Goal: Transaction & Acquisition: Purchase product/service

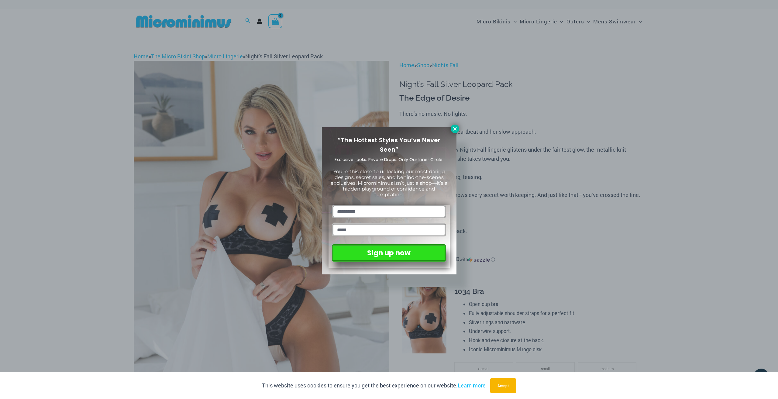
click at [455, 127] on icon at bounding box center [454, 128] width 5 height 5
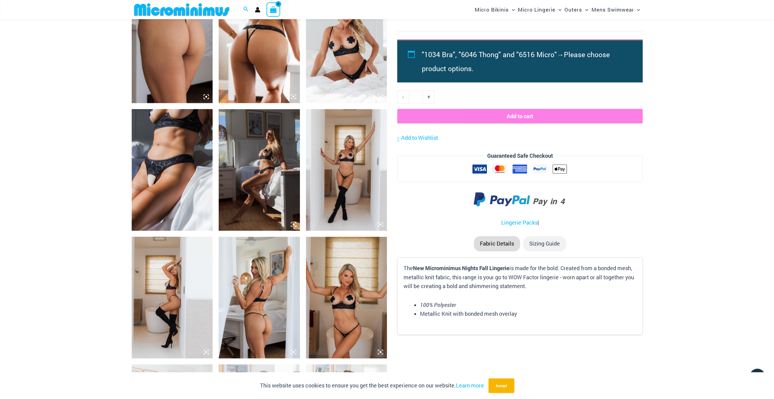
scroll to position [595, 0]
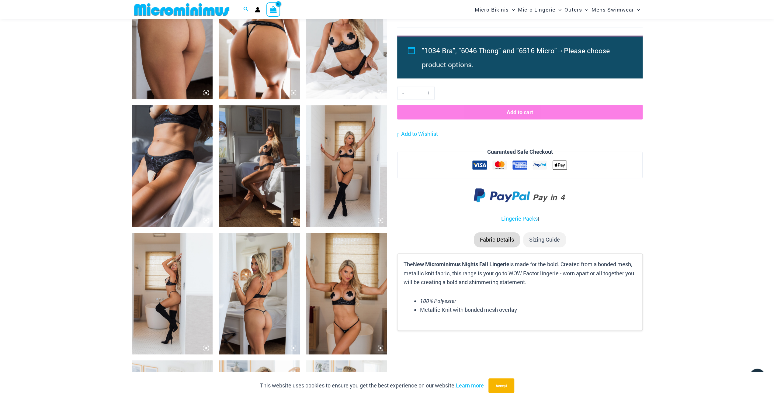
click at [167, 184] on img at bounding box center [172, 166] width 81 height 122
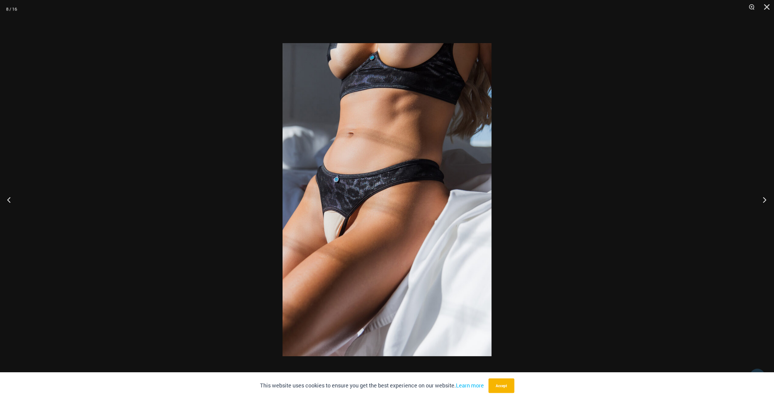
click at [763, 197] on button "Next" at bounding box center [762, 200] width 23 height 30
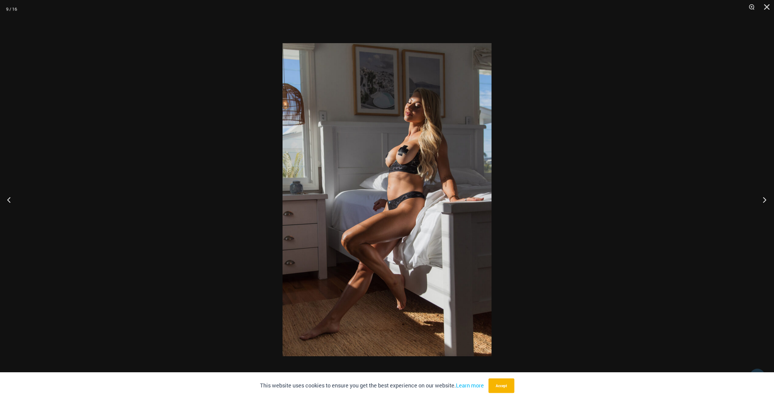
click at [763, 197] on button "Next" at bounding box center [762, 200] width 23 height 30
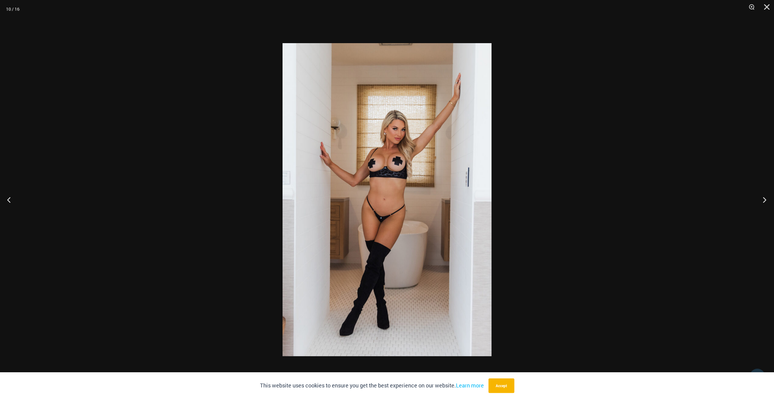
click at [762, 199] on button "Next" at bounding box center [762, 200] width 23 height 30
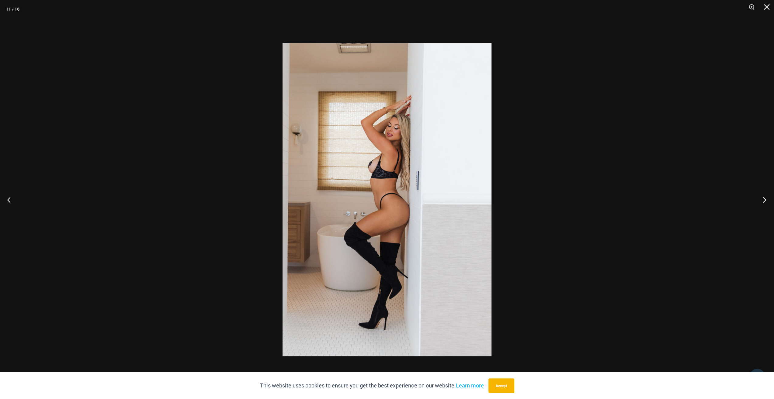
click at [762, 199] on button "Next" at bounding box center [762, 200] width 23 height 30
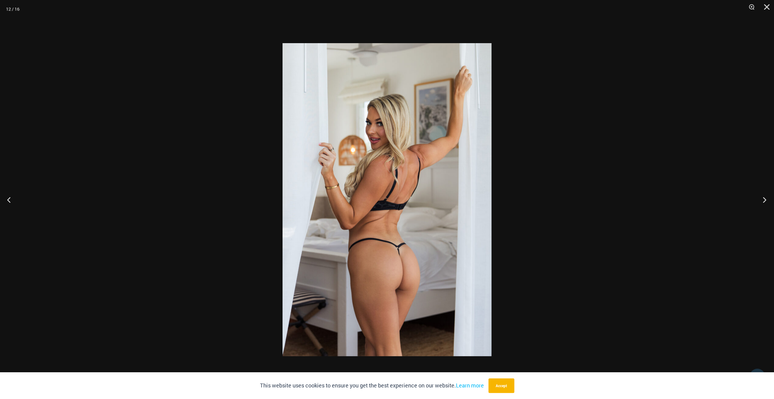
click at [762, 199] on button "Next" at bounding box center [762, 200] width 23 height 30
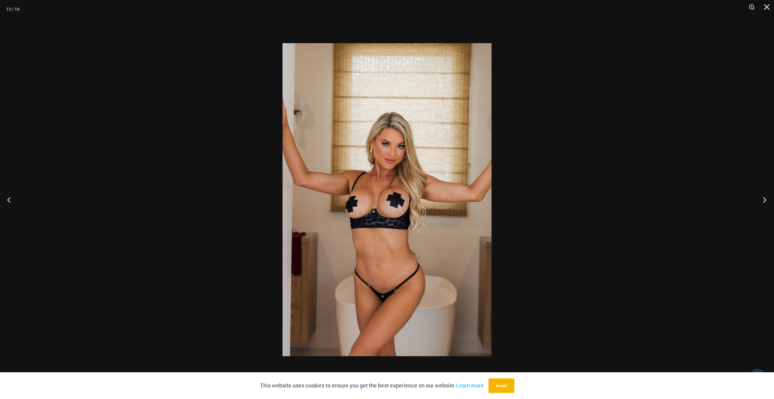
click at [762, 199] on button "Next" at bounding box center [762, 200] width 23 height 30
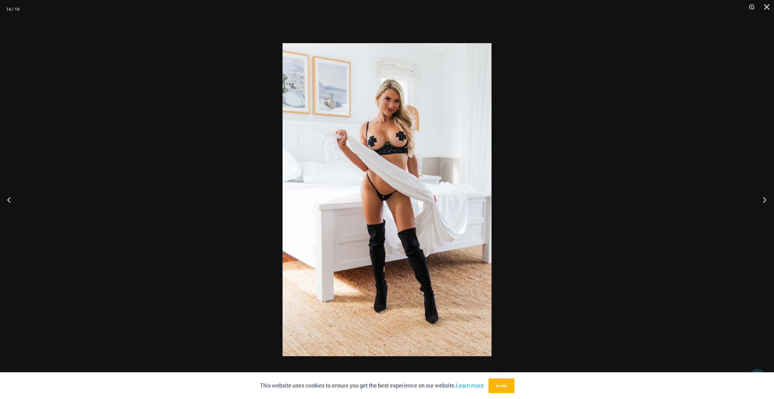
click at [762, 199] on button "Next" at bounding box center [762, 200] width 23 height 30
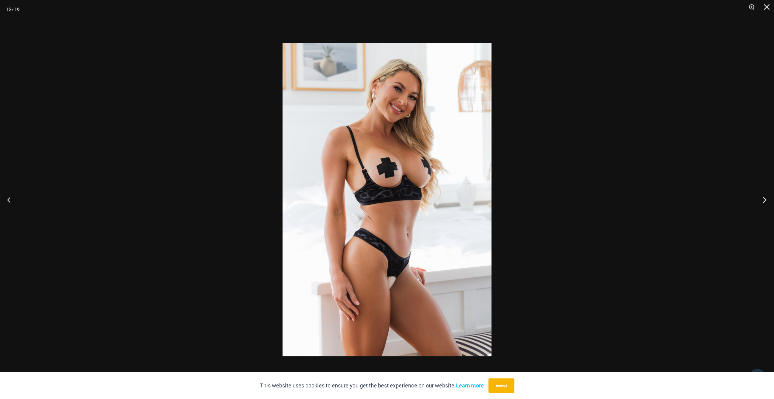
click at [762, 199] on button "Next" at bounding box center [762, 200] width 23 height 30
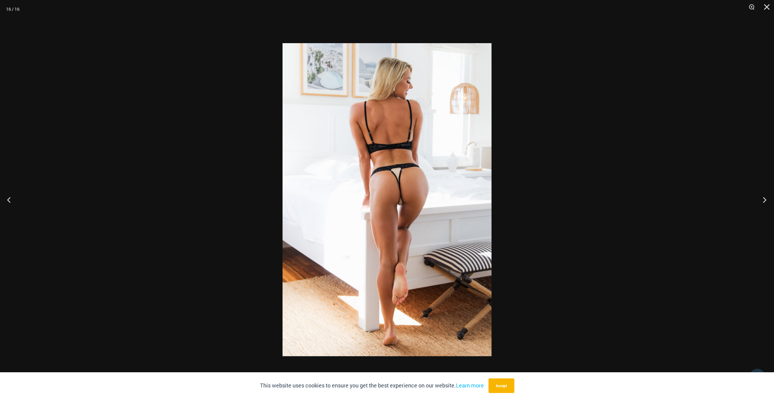
click at [762, 199] on button "Next" at bounding box center [762, 200] width 23 height 30
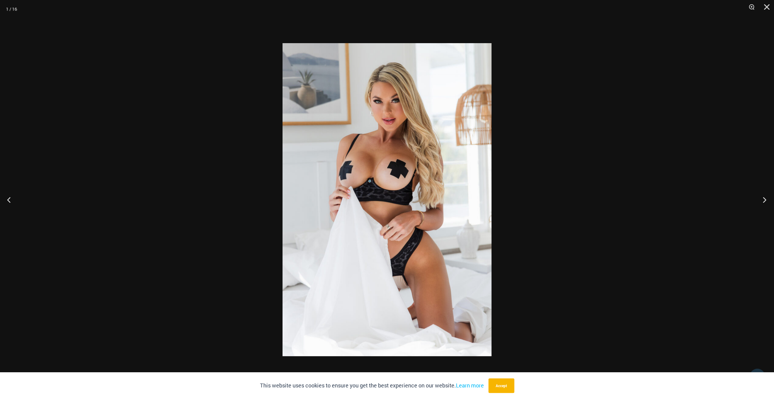
click at [762, 199] on button "Next" at bounding box center [762, 200] width 23 height 30
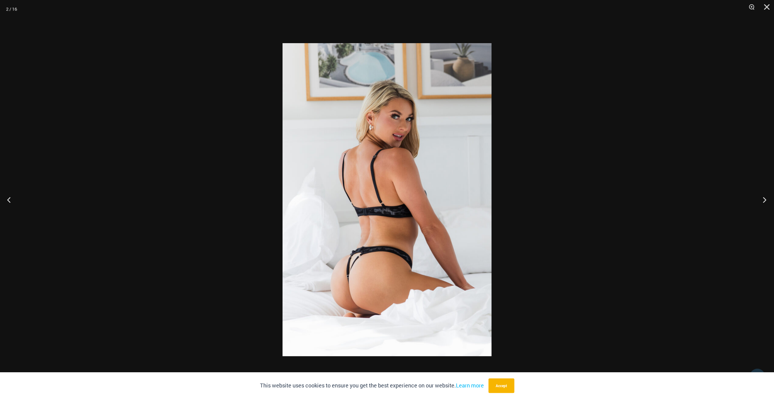
click at [762, 199] on button "Next" at bounding box center [762, 200] width 23 height 30
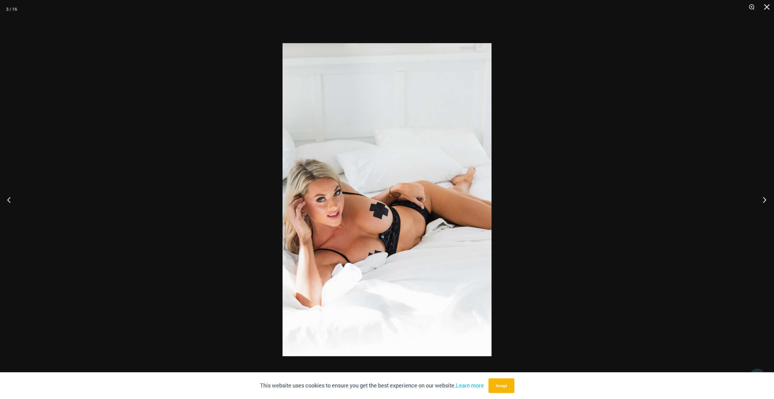
click at [762, 199] on button "Next" at bounding box center [762, 200] width 23 height 30
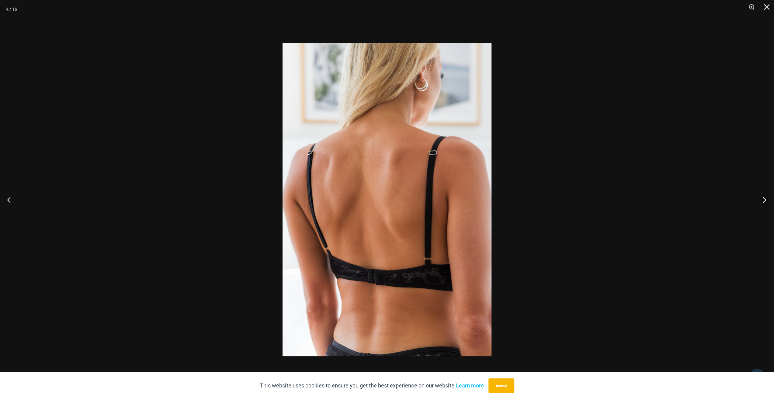
click at [761, 199] on button "Next" at bounding box center [762, 200] width 23 height 30
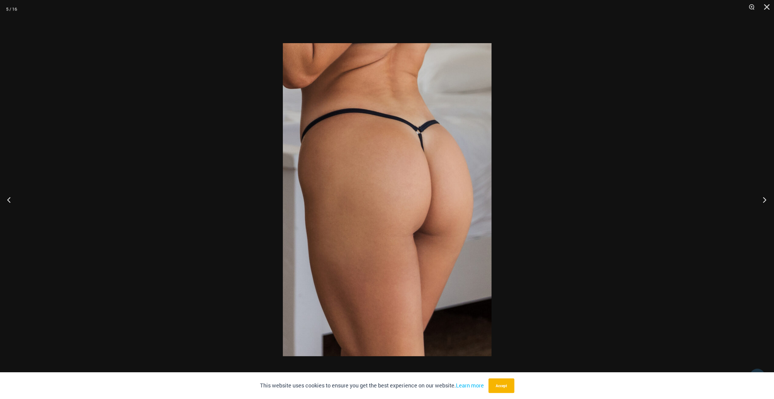
click at [761, 199] on button "Next" at bounding box center [762, 200] width 23 height 30
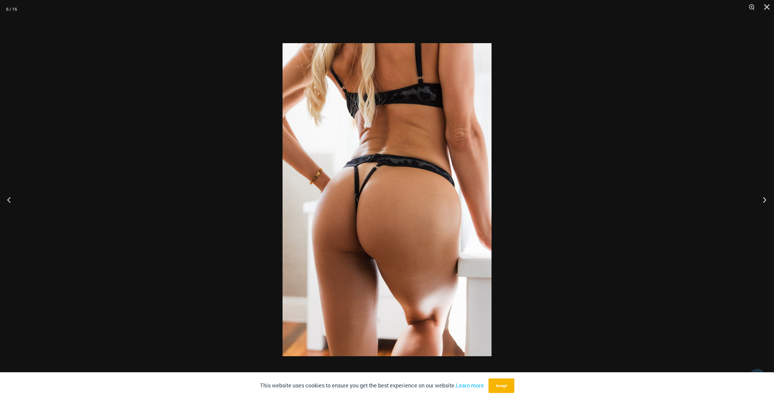
click at [761, 199] on button "Next" at bounding box center [762, 200] width 23 height 30
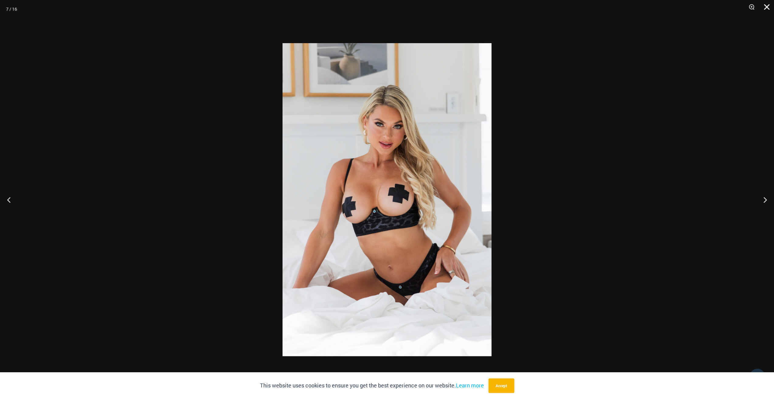
click at [767, 8] on button "Close" at bounding box center [764, 9] width 15 height 18
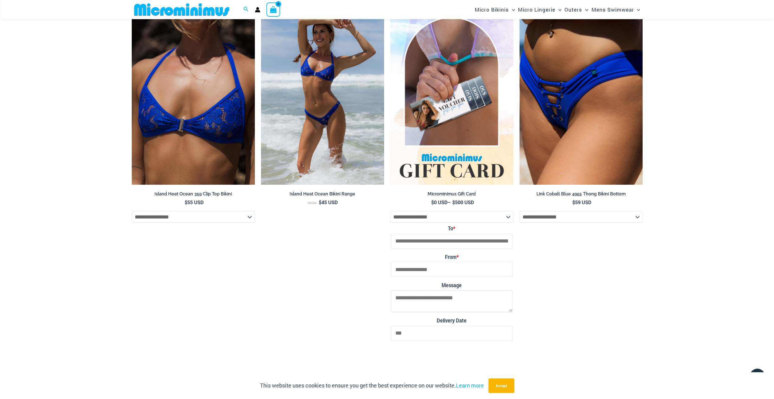
scroll to position [2077, 0]
